Goal: Find specific page/section: Find specific page/section

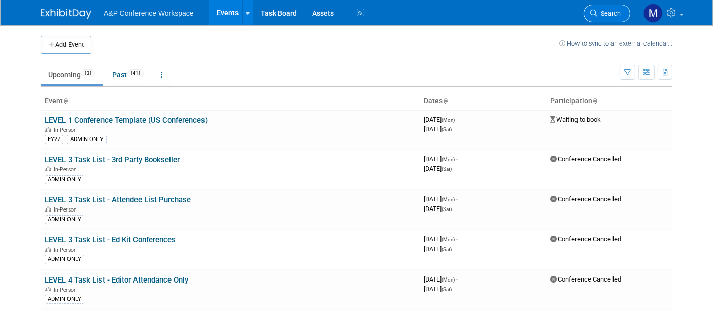
click at [600, 18] on link "Search" at bounding box center [606, 14] width 47 height 18
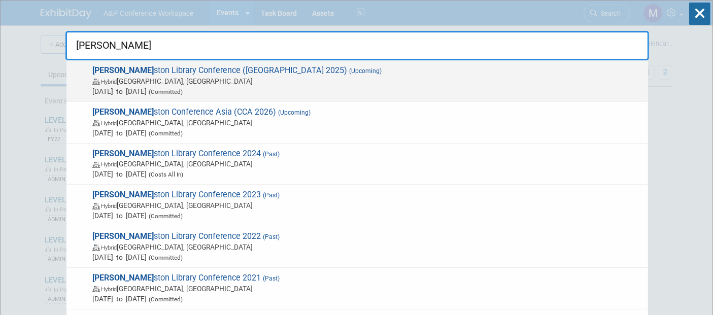
type input "[PERSON_NAME]"
click at [242, 68] on span "[PERSON_NAME] ston Library Conference (Charleston 2025) (Upcoming) Hybrid [GEOG…" at bounding box center [365, 80] width 553 height 31
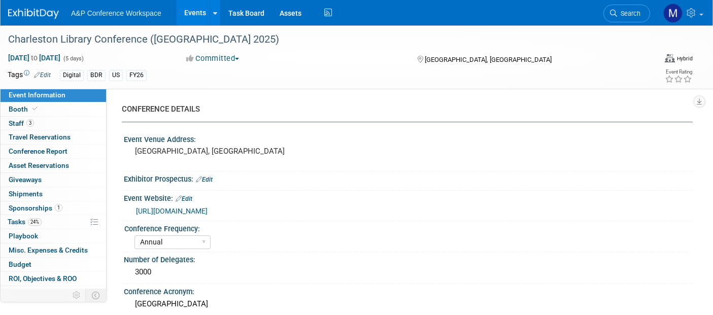
select select "Annual"
select select "Level 1"
select select "In-Person Booth"
select select "Libraries"
select select "Bloomsbury Digital Resources"
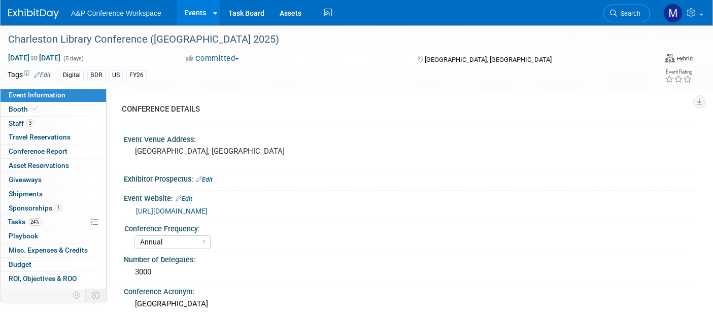
select select "Anne Weston"
select select "Michelle Kelly"
select select "BDR Product Awareness and Trial Generation​"
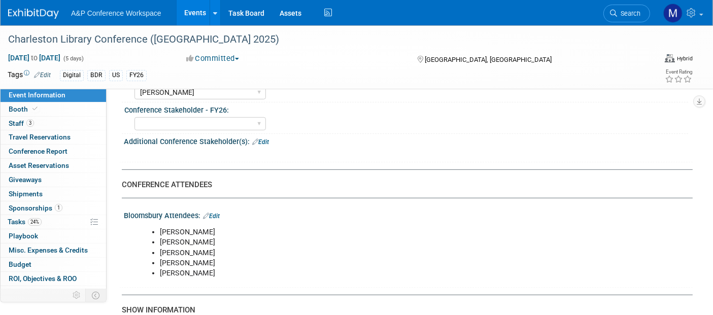
scroll to position [620, 0]
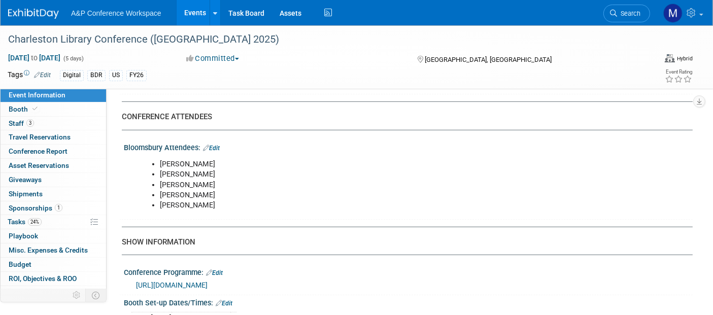
drag, startPoint x: 159, startPoint y: 159, endPoint x: 219, endPoint y: 199, distance: 71.6
click at [219, 199] on ul "Lenny Allen Michelle Kelly Matt Buser Katie Bennett Lynsay Williams" at bounding box center [357, 184] width 437 height 51
copy ul "Lenny Allen Michelle Kelly Matt Buser Katie Bennett Lynsay Williams"
